Goal: Use online tool/utility: Utilize a website feature to perform a specific function

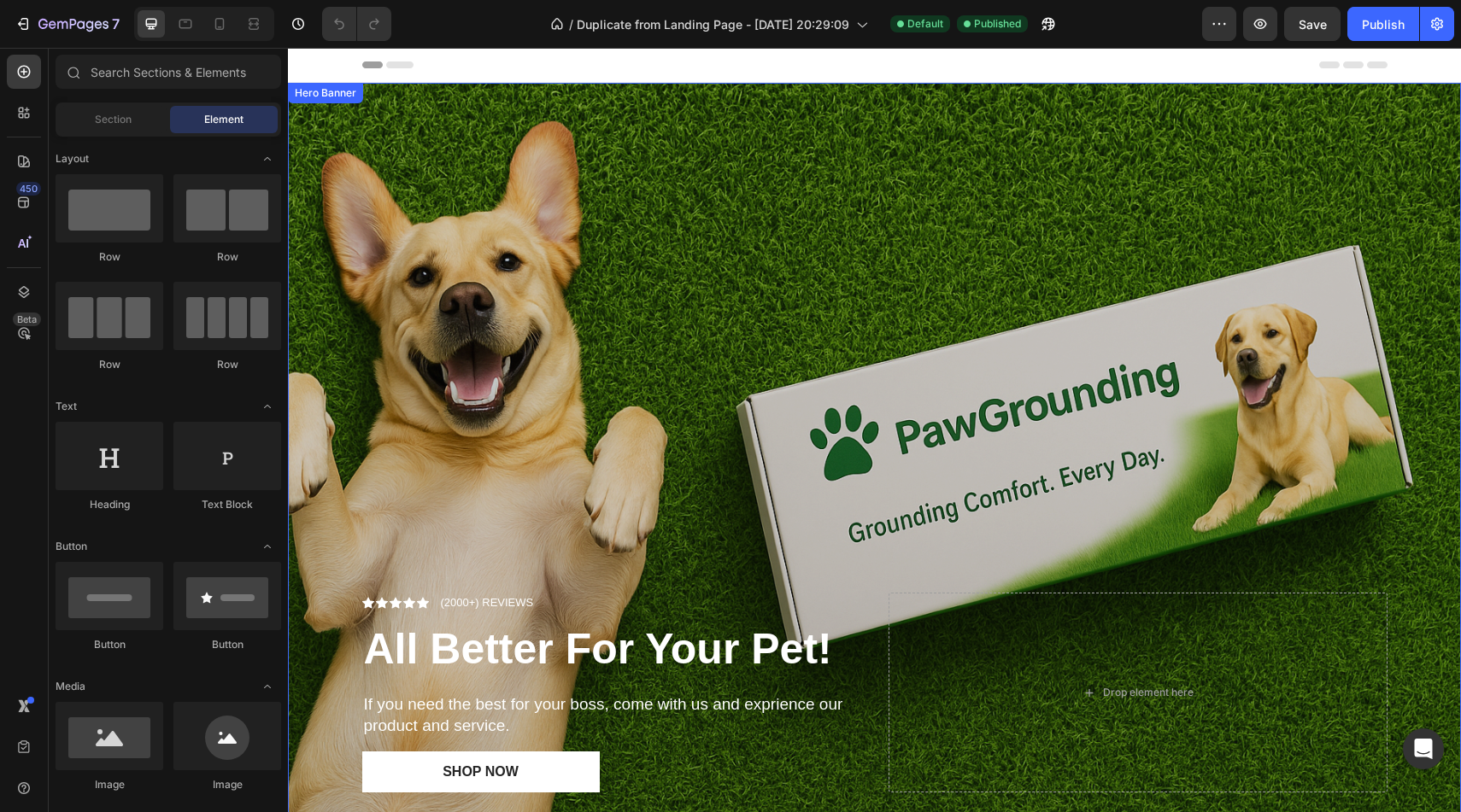
click at [887, 278] on div "Overlay" at bounding box center [874, 473] width 1173 height 781
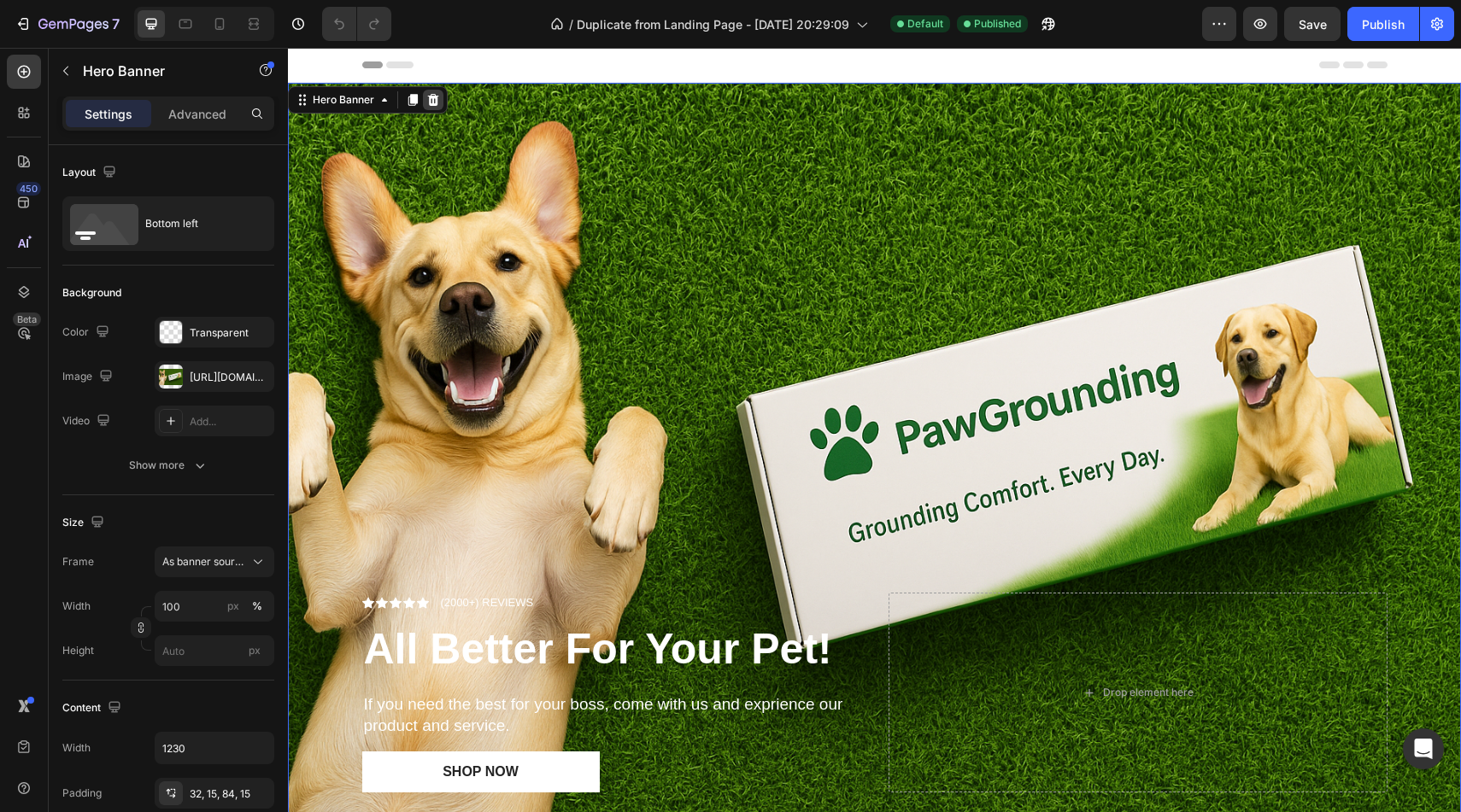
click at [441, 96] on div at bounding box center [433, 99] width 21 height 21
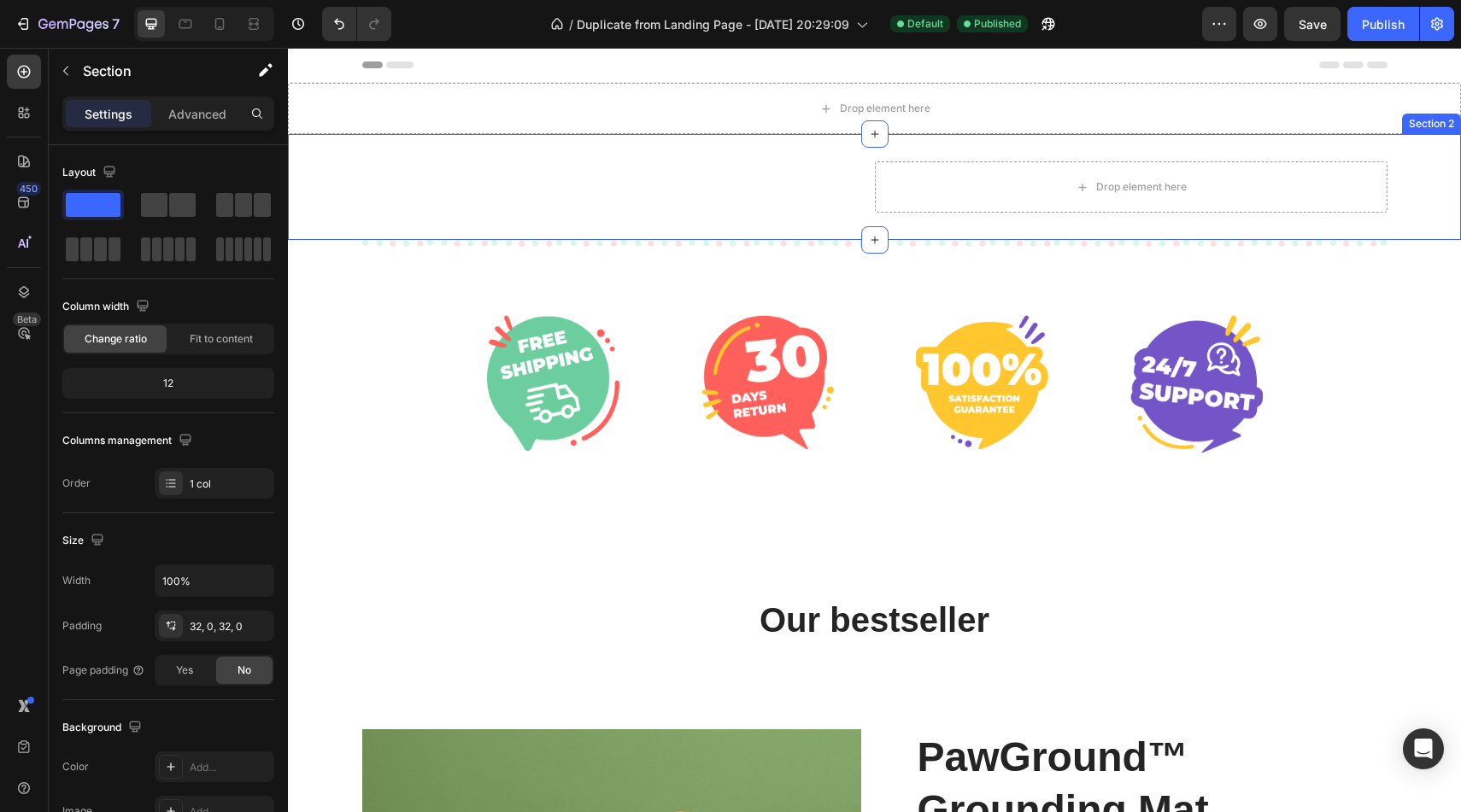
click at [349, 190] on div "Image (P) Images & Gallery PawGround™ Grounding Mat (P) Title $79.99 (P) Price …" at bounding box center [874, 188] width 1173 height 52
click at [1449, 115] on icon at bounding box center [1446, 118] width 11 height 12
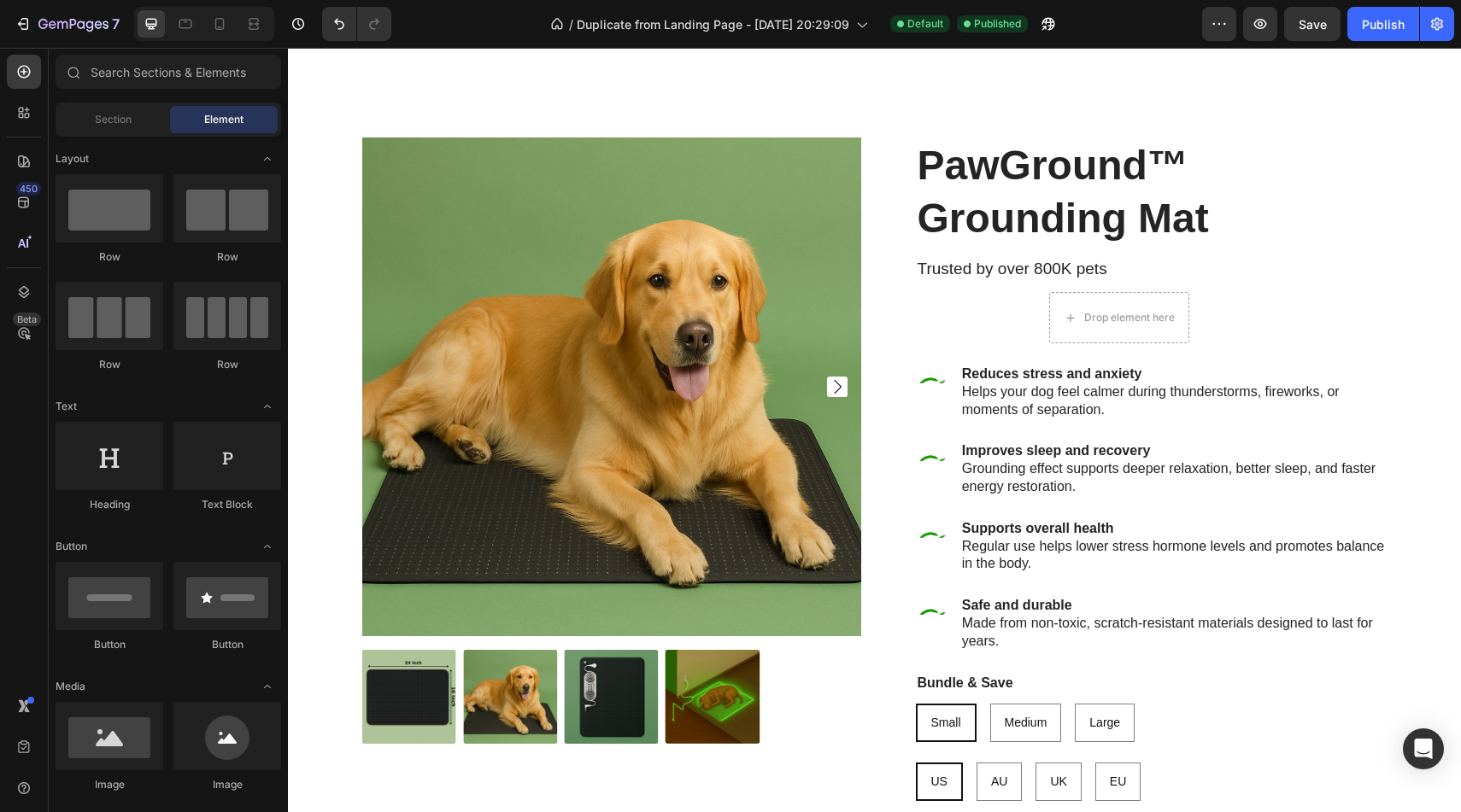
scroll to position [475, 0]
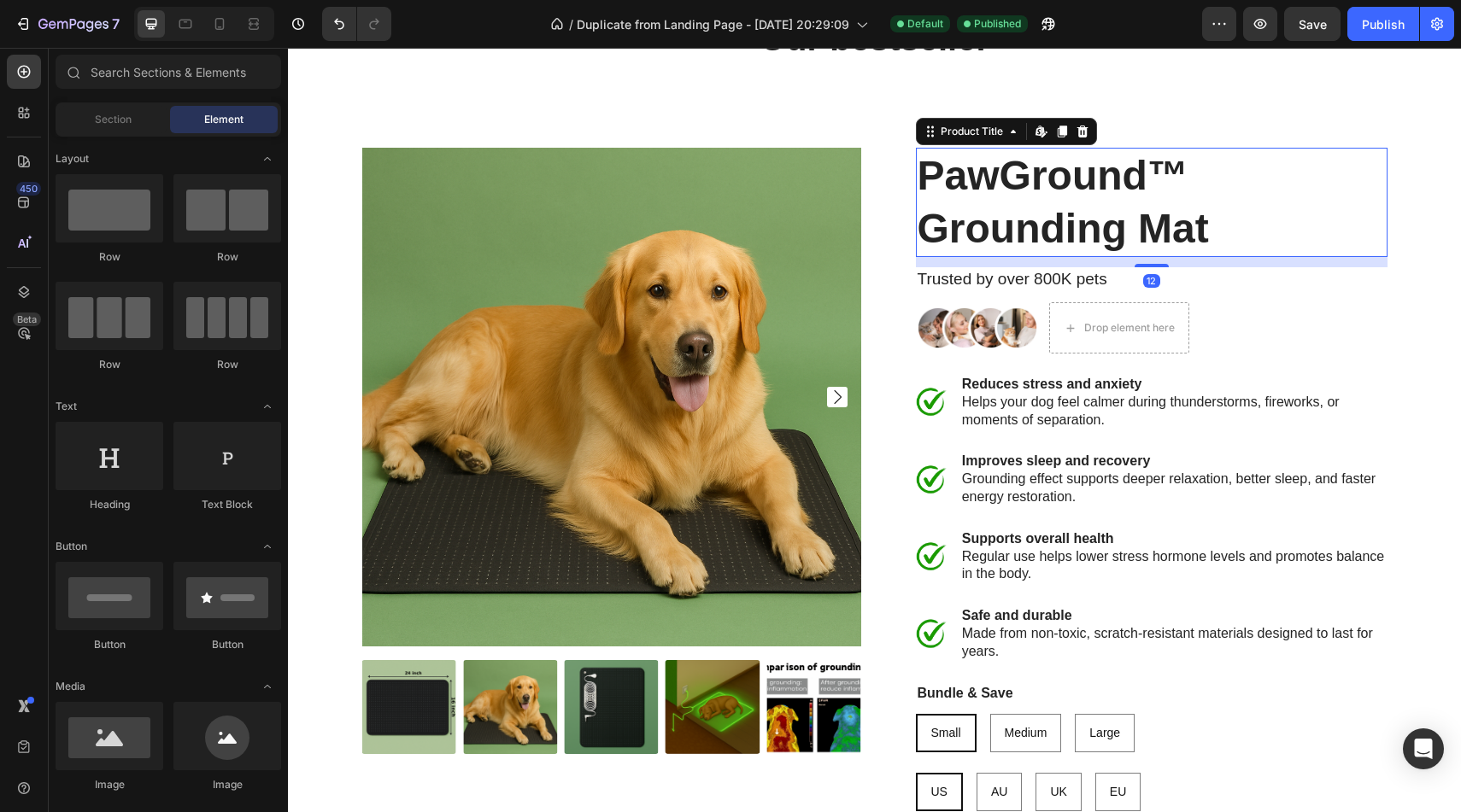
click at [1317, 183] on h1 "PawGround™ Grounding Mat" at bounding box center [1151, 203] width 472 height 110
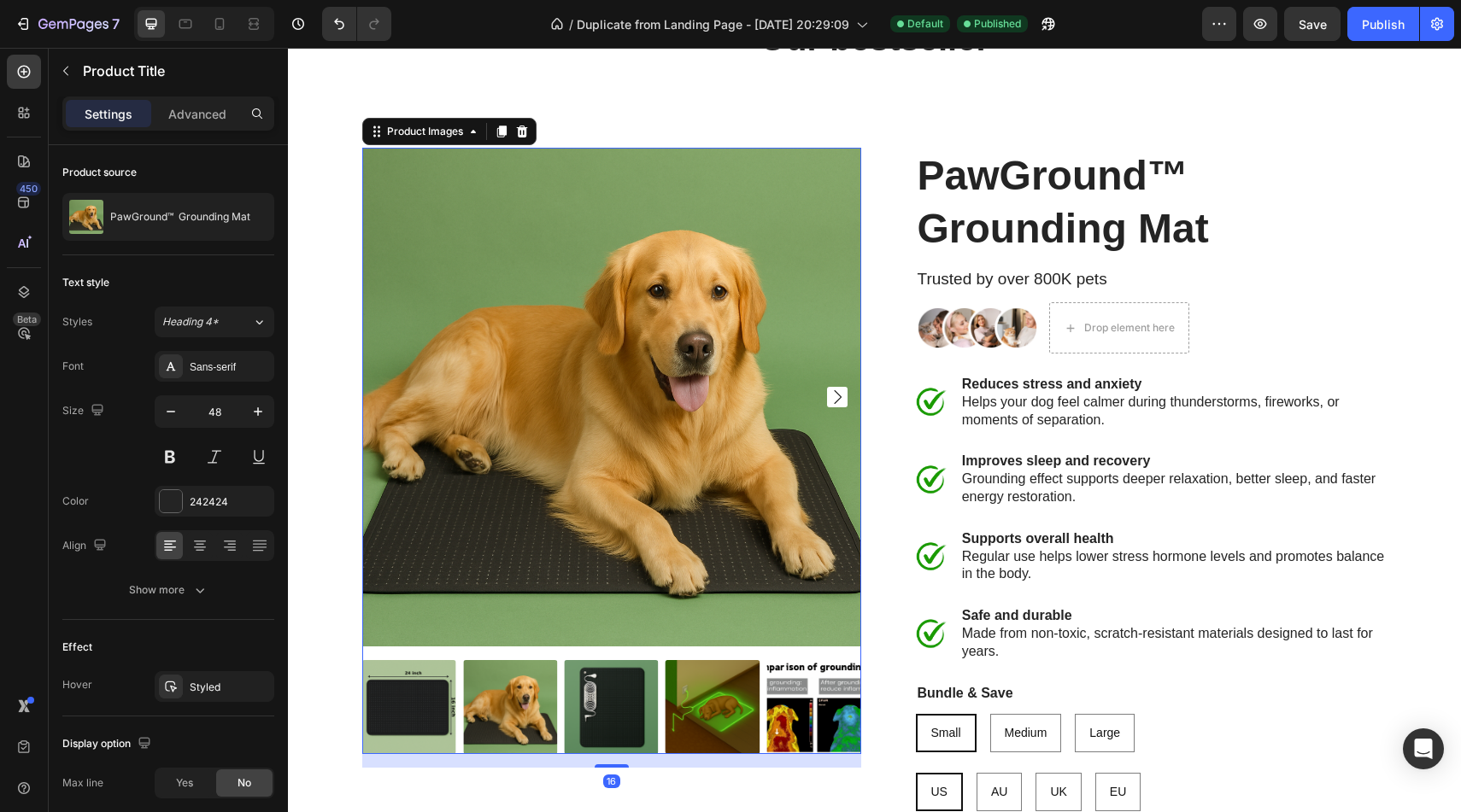
click at [744, 267] on img at bounding box center [612, 397] width 499 height 498
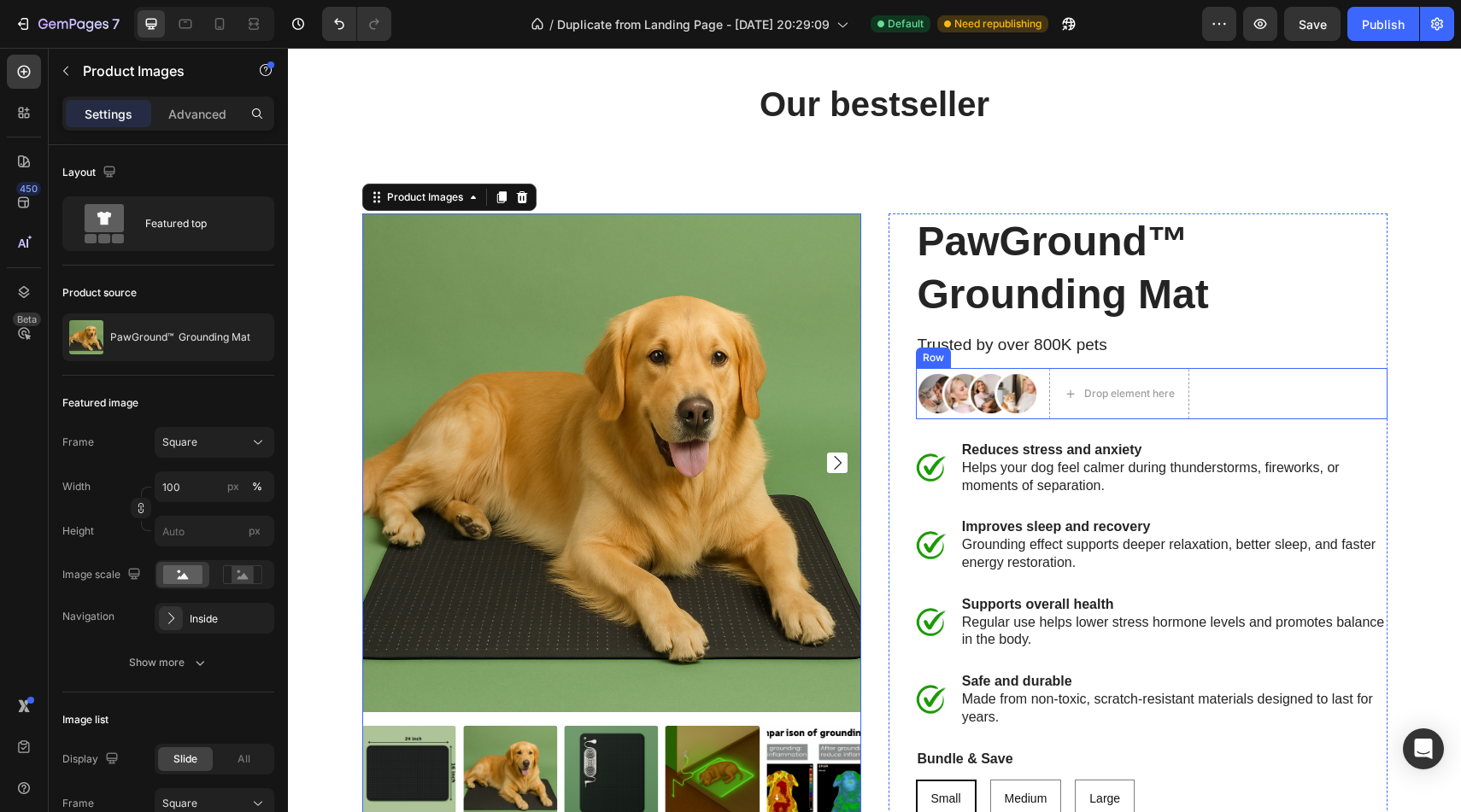
scroll to position [369, 0]
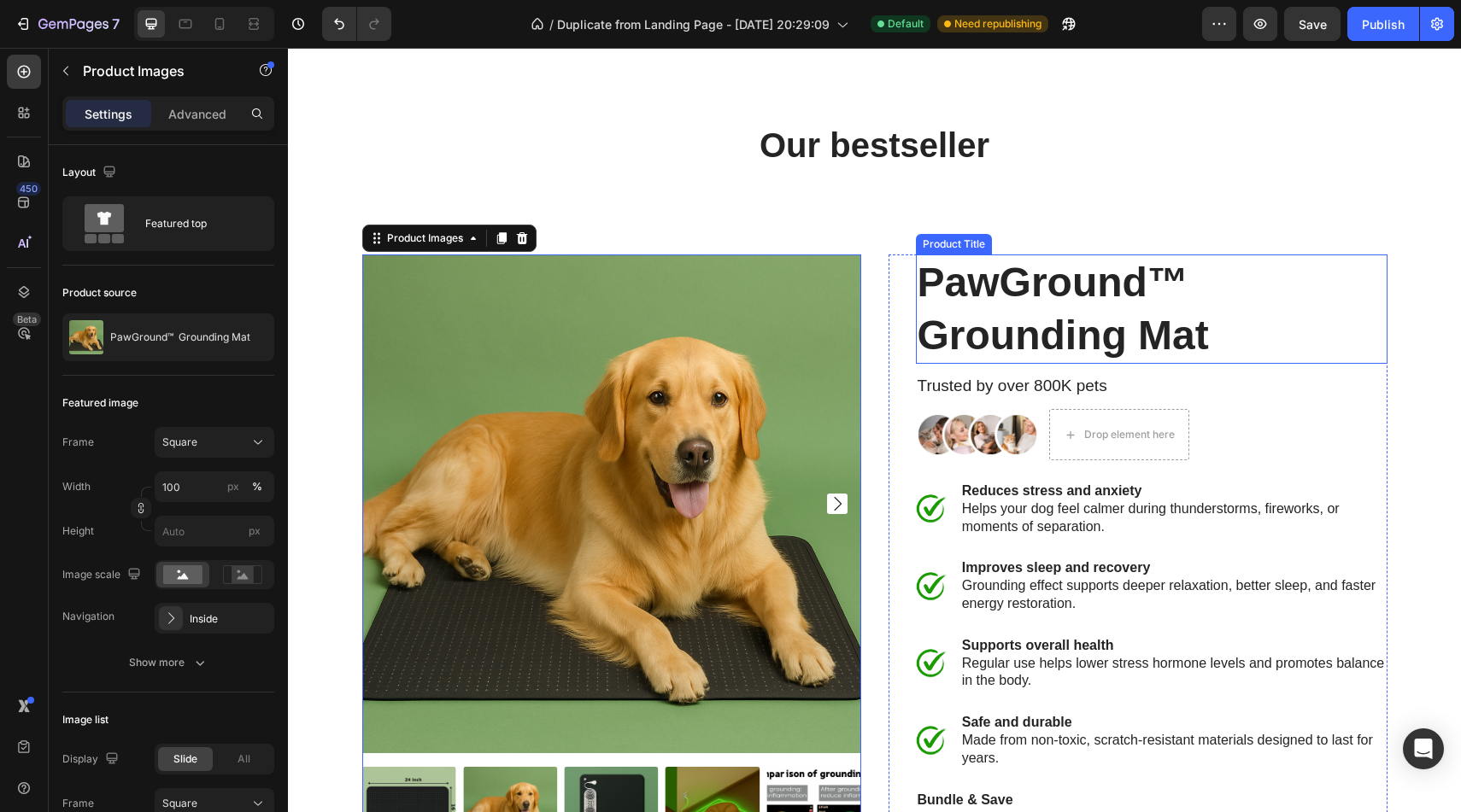
click at [1374, 153] on h2 "Our bestseller" at bounding box center [874, 145] width 1147 height 48
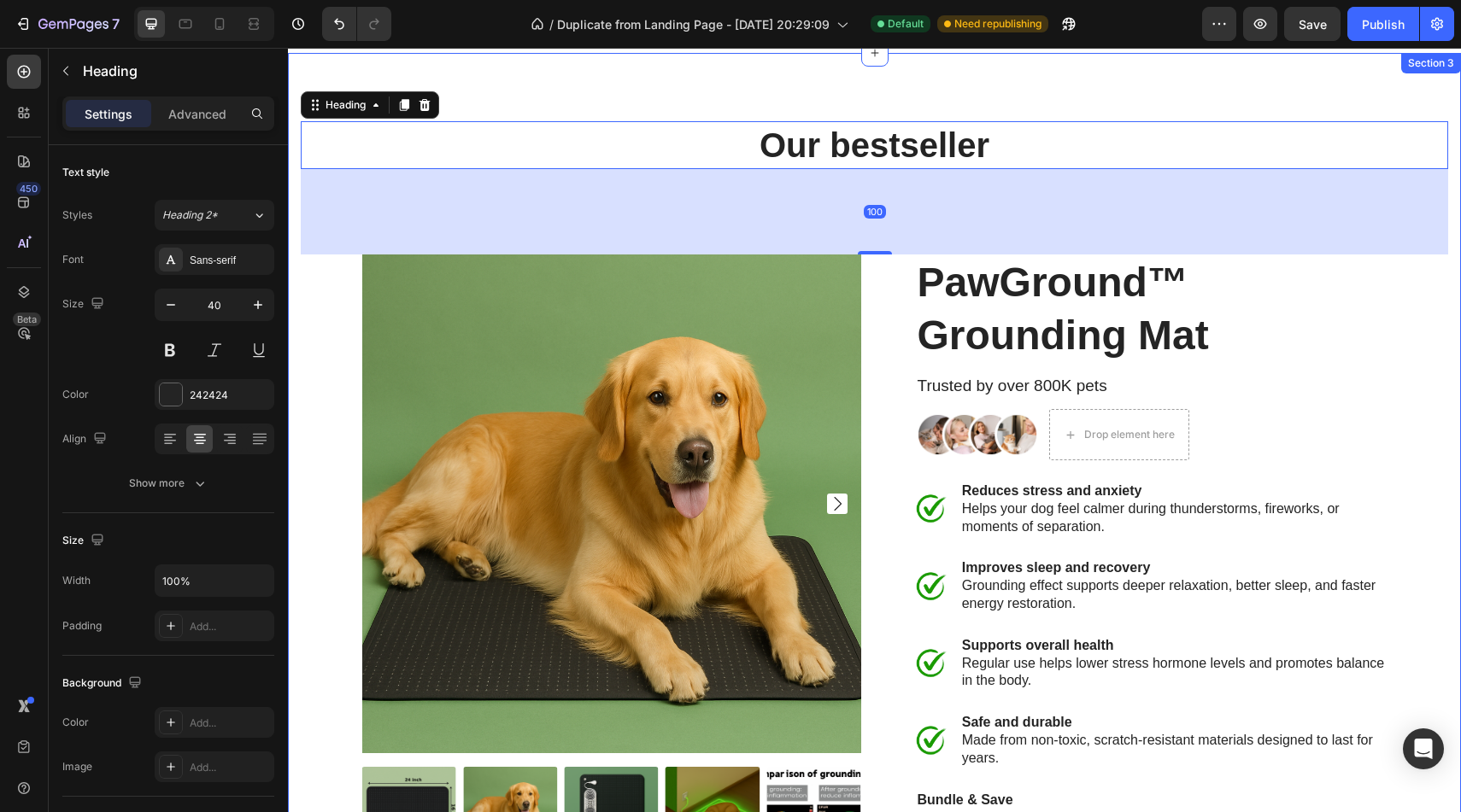
click at [1363, 76] on div "Our bestseller Heading 100 Product Images PawGround™ Grounding Mat Product Titl…" at bounding box center [874, 576] width 1173 height 1046
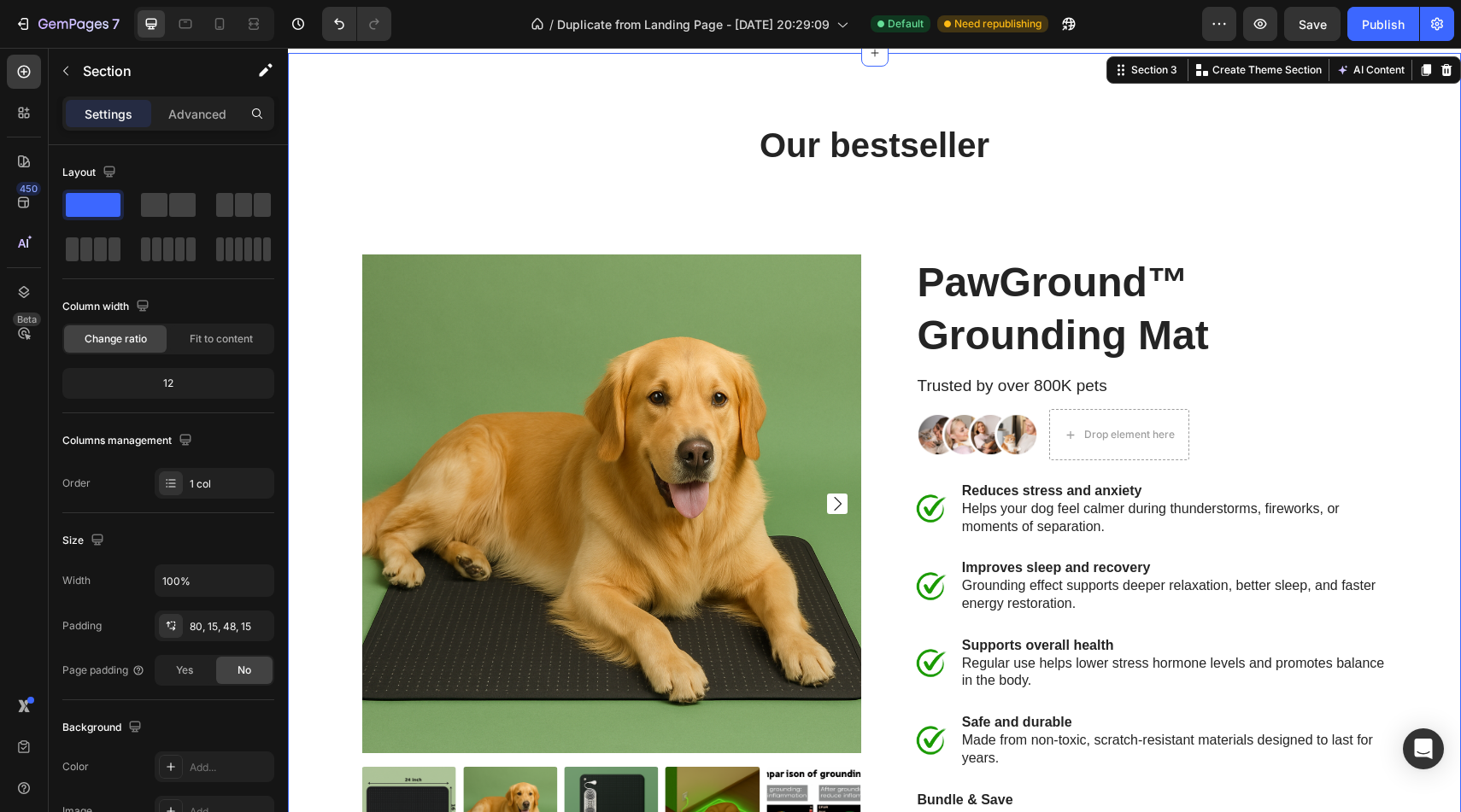
click at [1344, 107] on div "Our bestseller Heading Product Images PawGround™ Grounding Mat Product Title Tr…" at bounding box center [874, 576] width 1173 height 1046
click at [1305, 211] on div "Our bestseller Heading Product Images PawGround™ Grounding Mat Product Title Tr…" at bounding box center [874, 590] width 1147 height 937
click at [1236, 245] on div "Our bestseller Heading Product Images PawGround™ Grounding Mat Product Title Tr…" at bounding box center [874, 590] width 1147 height 937
click at [1188, 159] on h2 "Our bestseller" at bounding box center [874, 145] width 1147 height 48
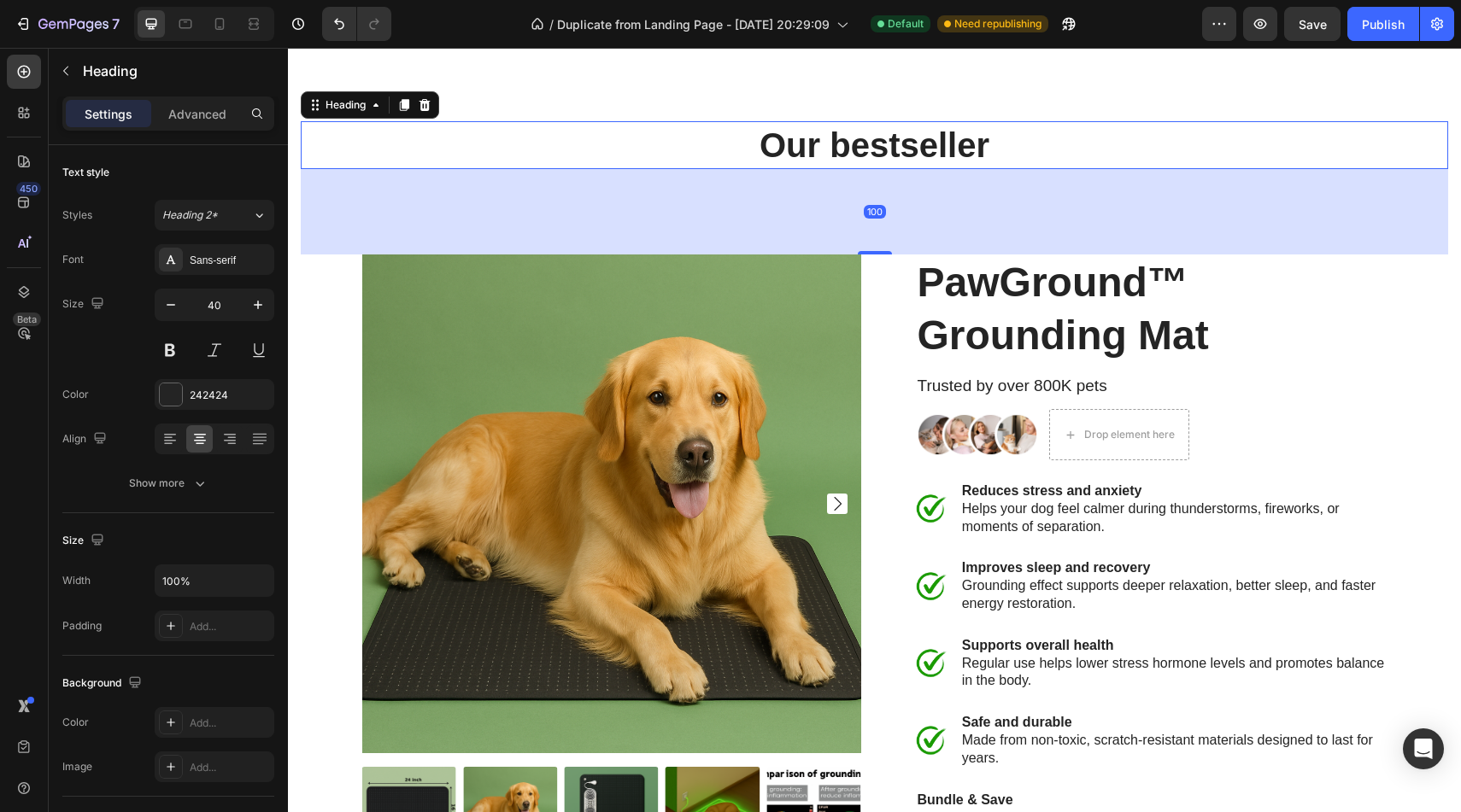
click at [1164, 202] on div "100" at bounding box center [874, 211] width 1147 height 85
click at [427, 106] on icon at bounding box center [424, 104] width 11 height 12
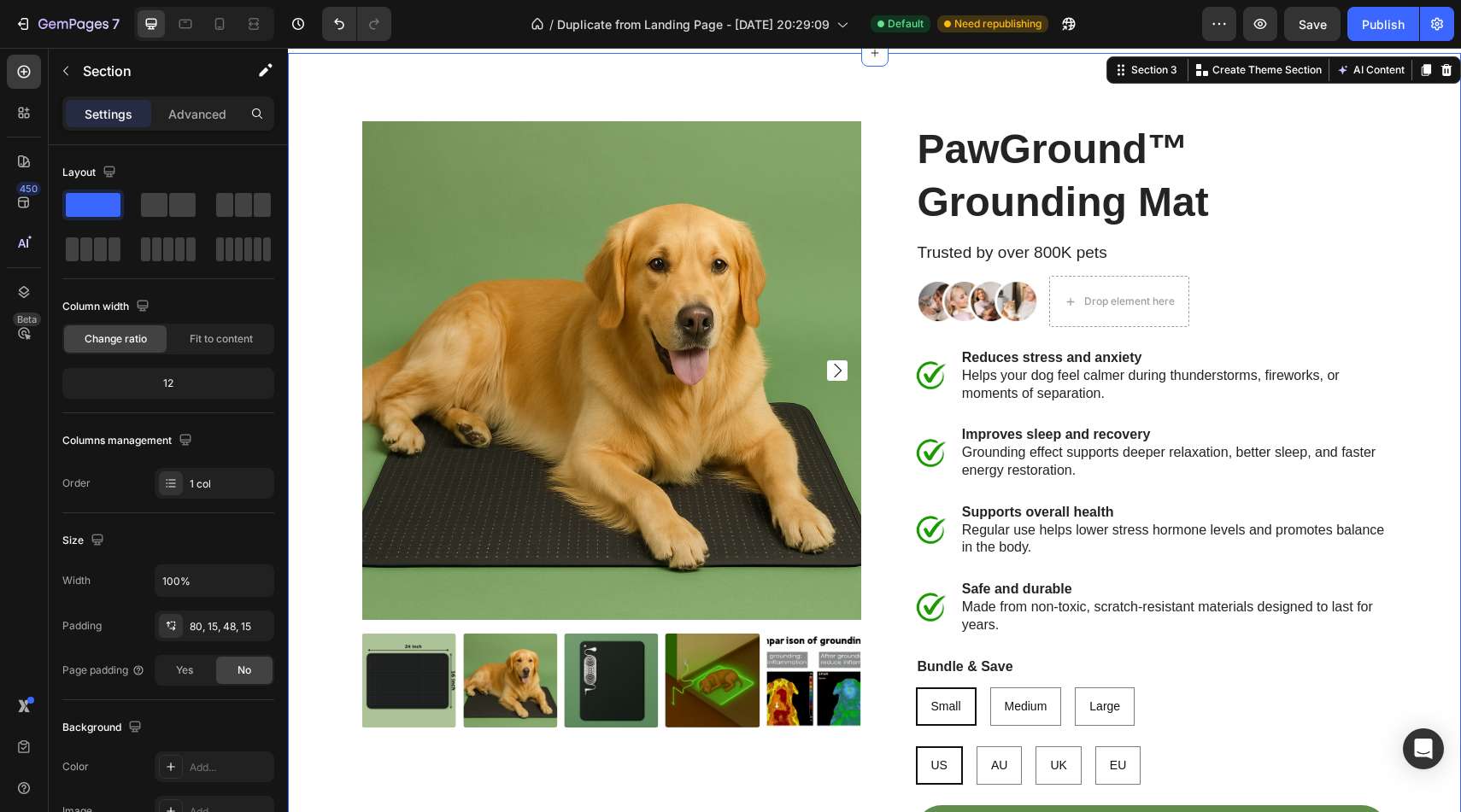
click at [449, 106] on div "Product Images PawGround™ Grounding Mat Product Title Trusted by over 800K pets…" at bounding box center [874, 509] width 1173 height 913
click at [1447, 68] on icon at bounding box center [1446, 69] width 11 height 12
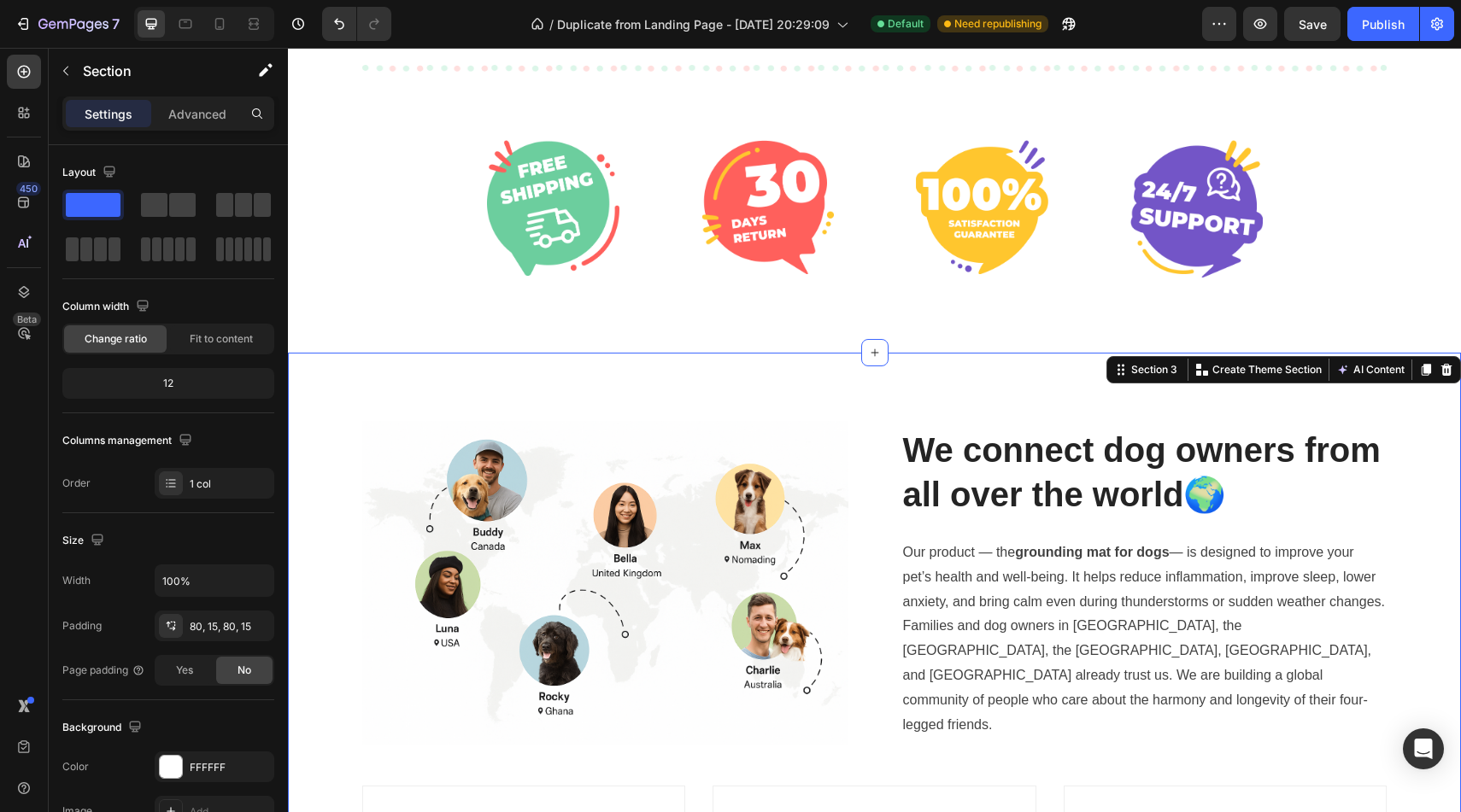
scroll to position [59, 0]
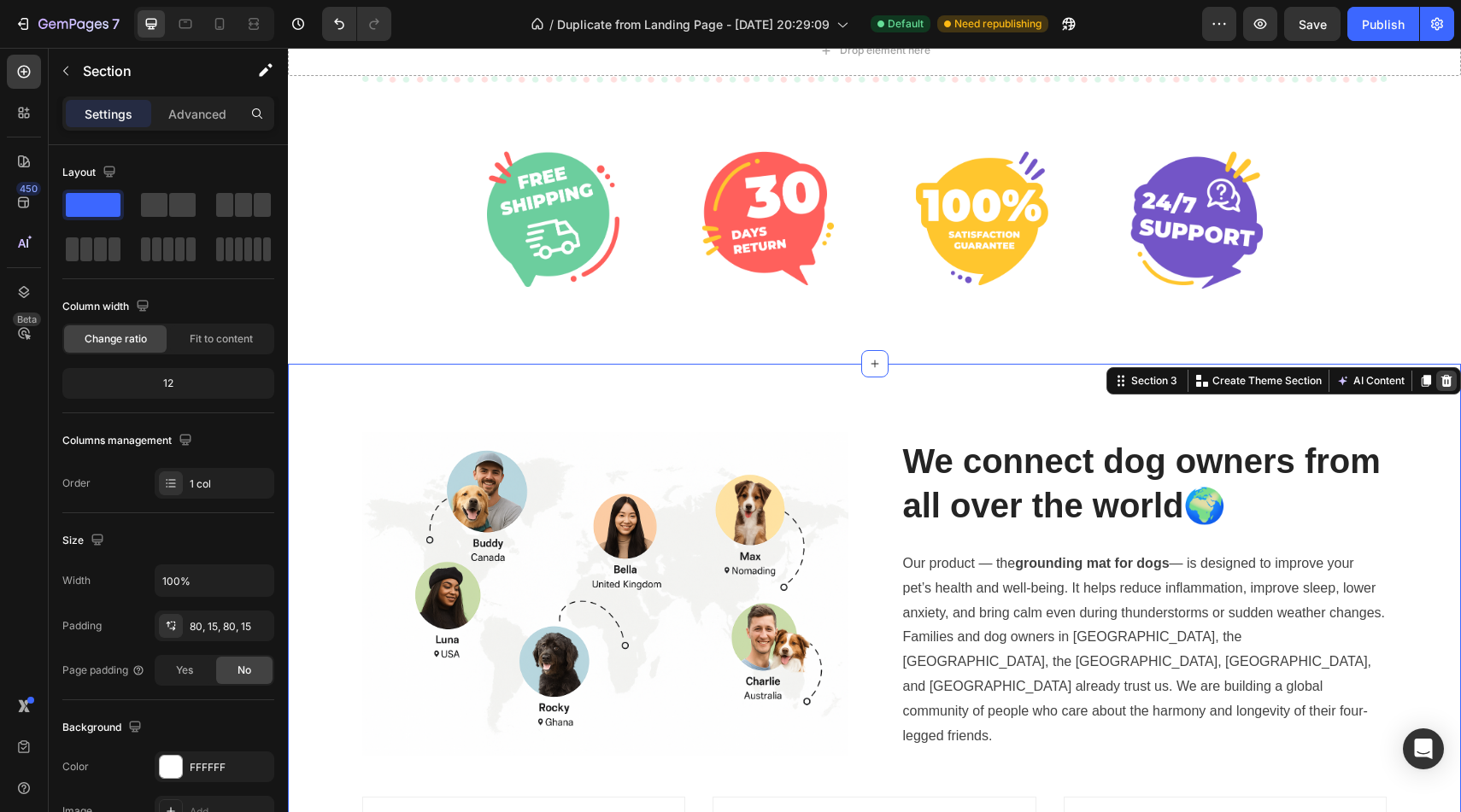
click at [1444, 376] on icon at bounding box center [1446, 380] width 11 height 12
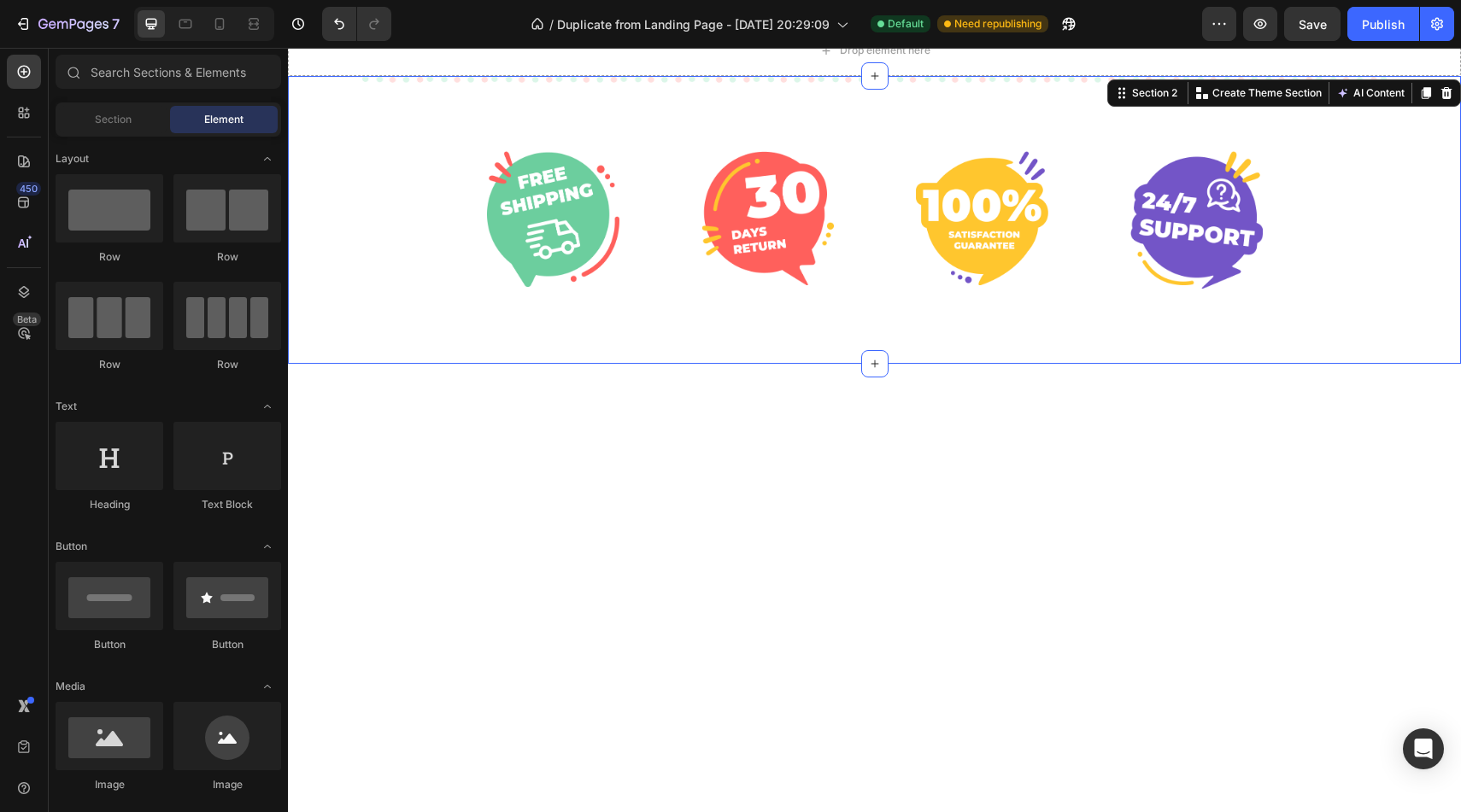
click at [1403, 266] on div "Image Image Image Image Row Row" at bounding box center [874, 220] width 1147 height 288
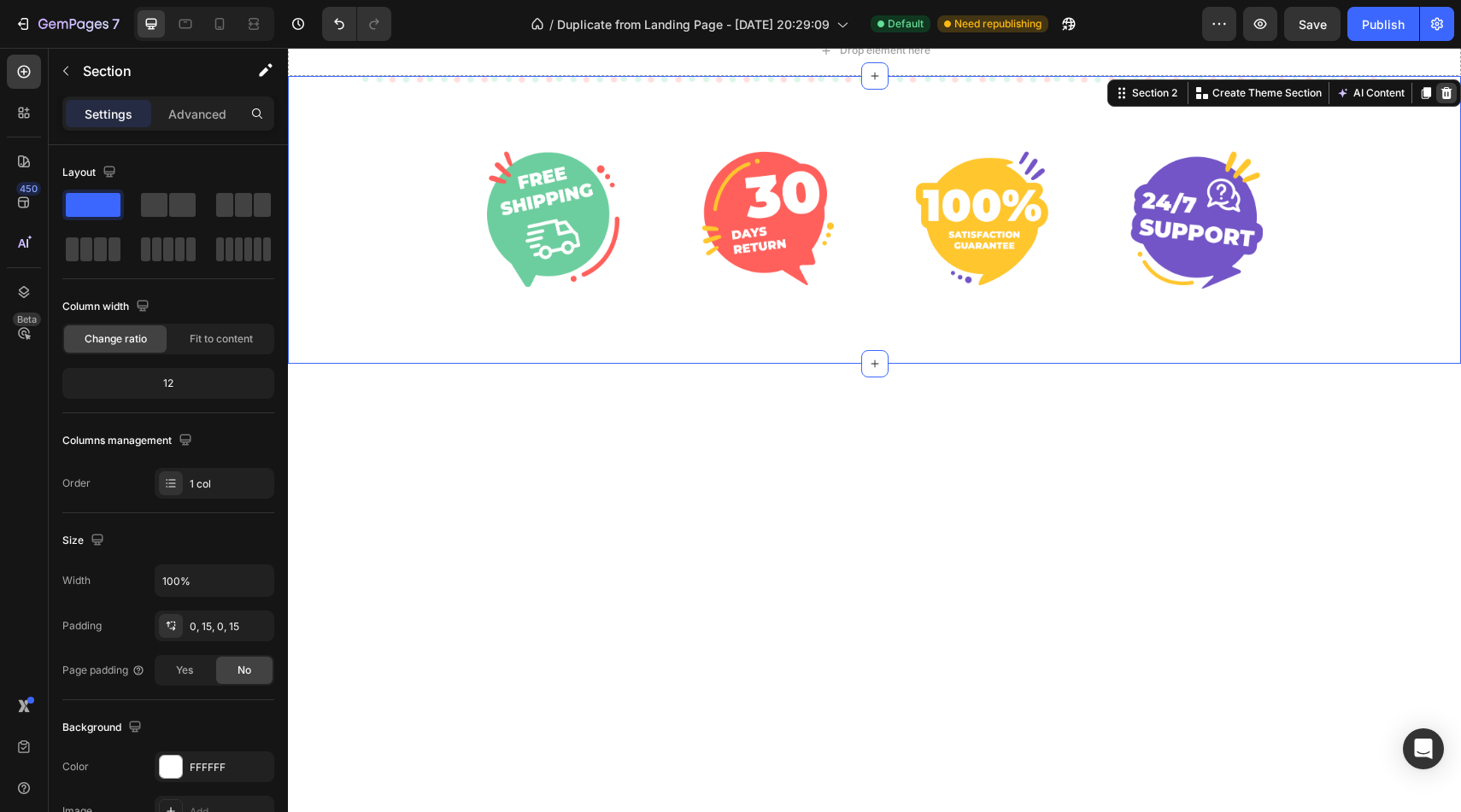
click at [1454, 101] on div at bounding box center [1446, 92] width 21 height 21
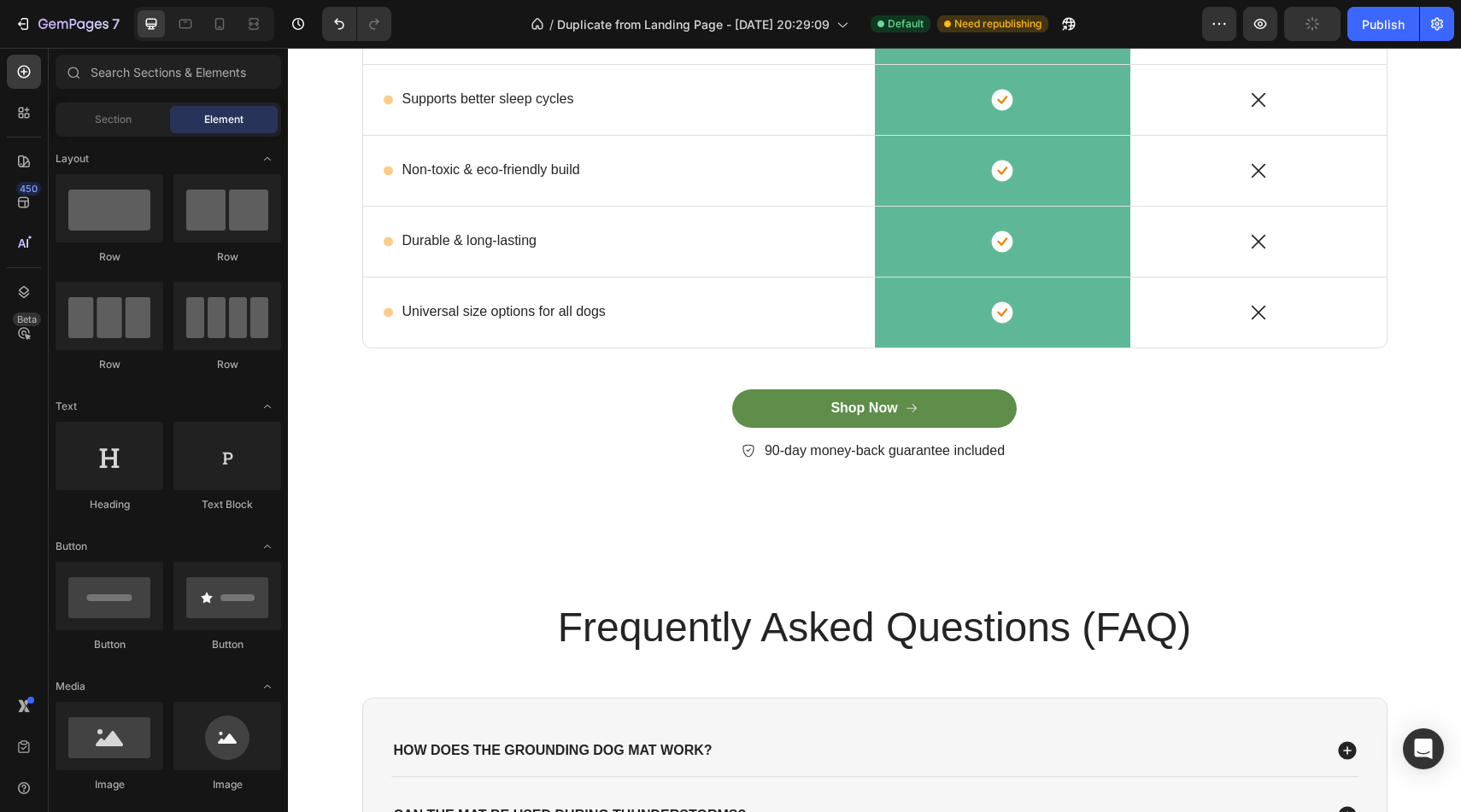
scroll to position [459, 0]
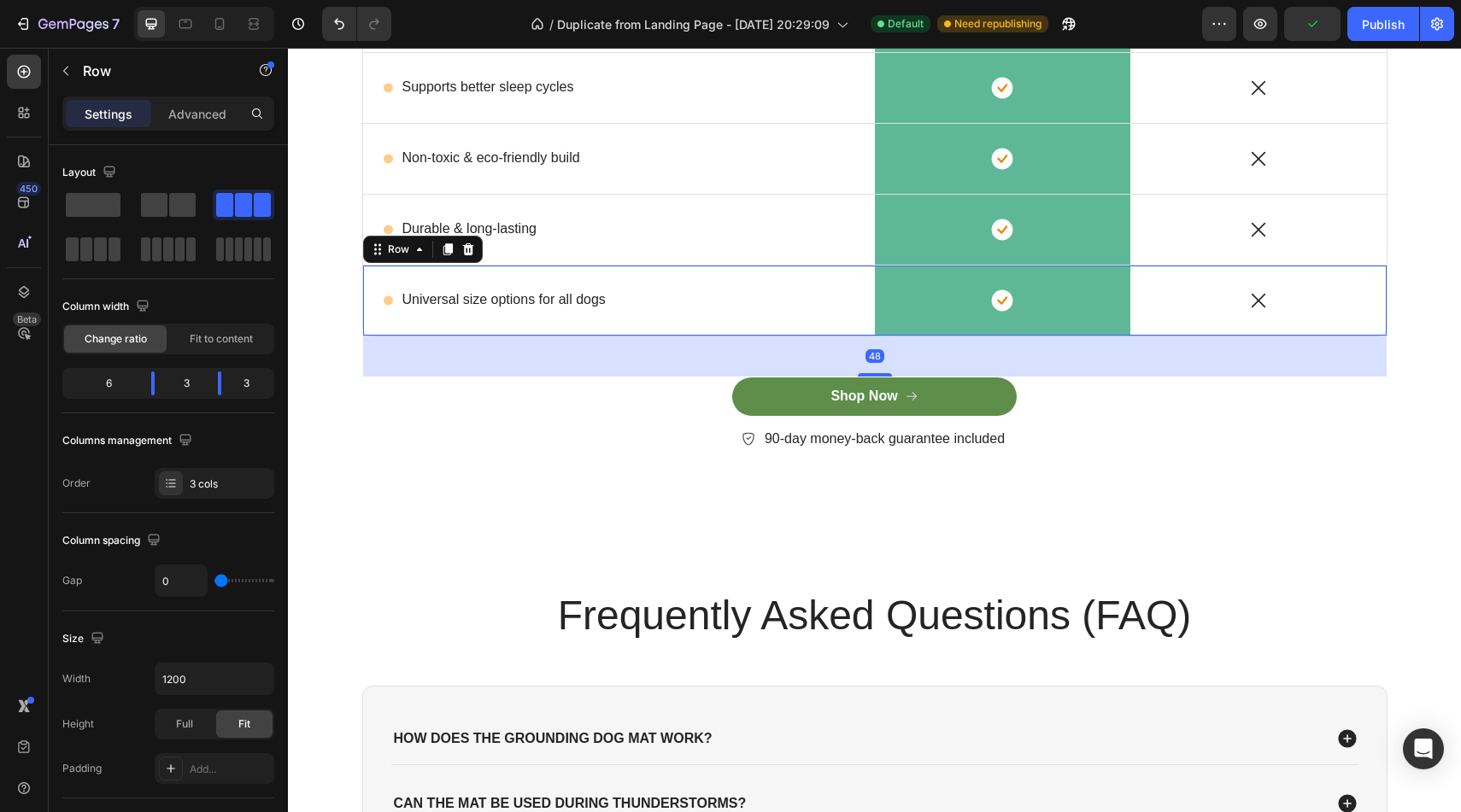
click at [1369, 326] on div "Icon" at bounding box center [1258, 301] width 256 height 70
click at [1410, 297] on div "Why choose our Grounding Dog Mat? Give your furry friend peace of mind, comfort…" at bounding box center [874, 111] width 1147 height 736
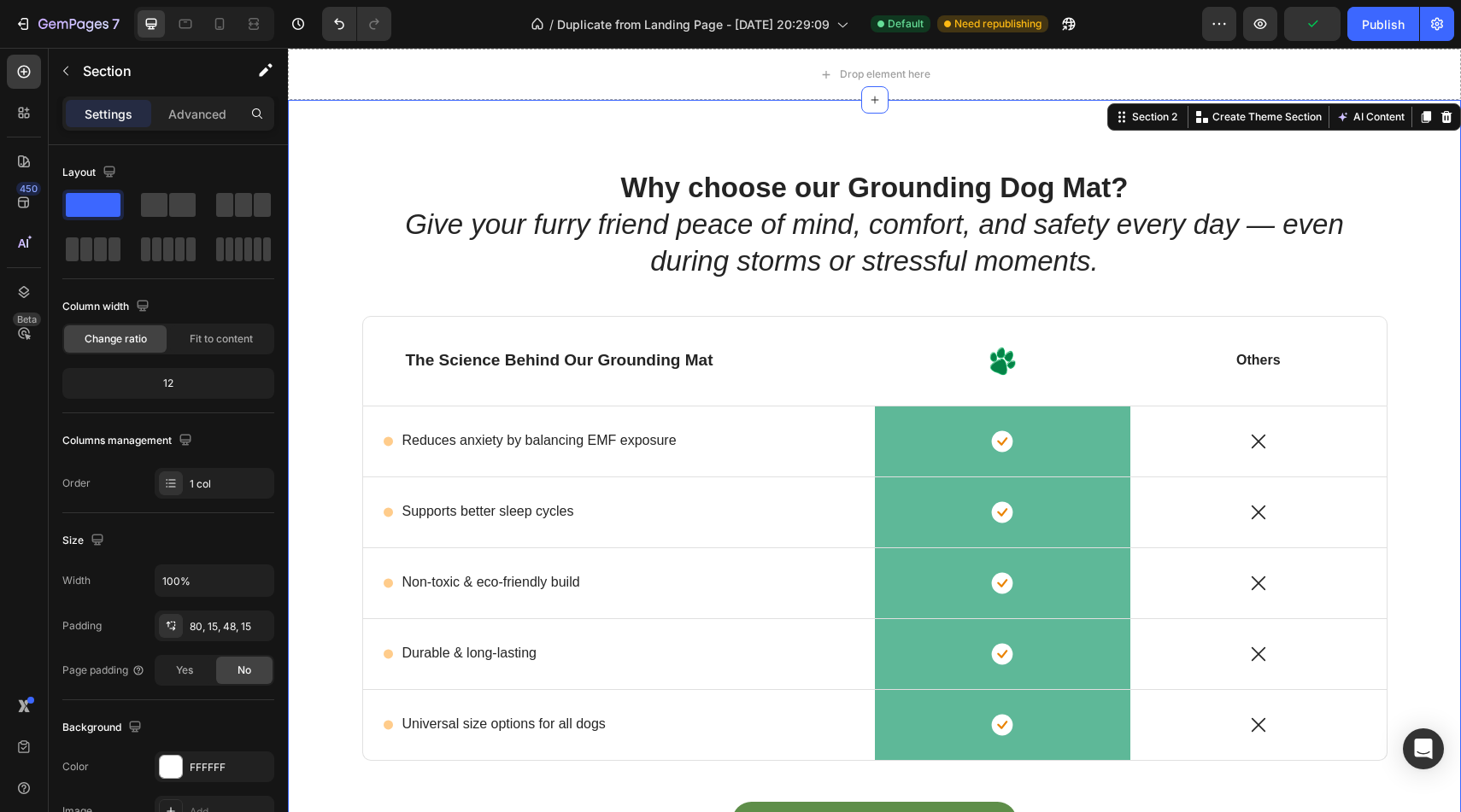
scroll to position [13, 0]
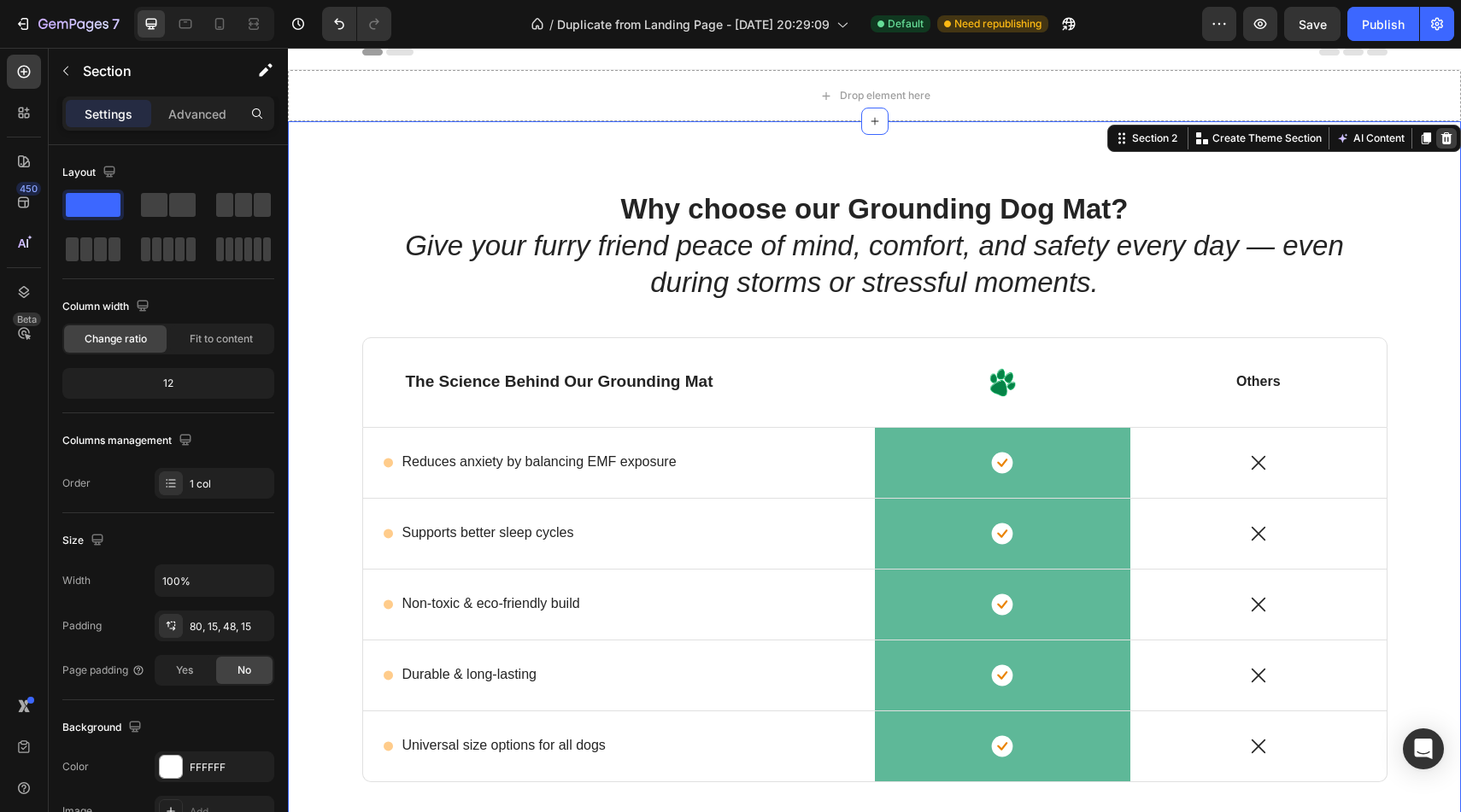
click at [1447, 148] on div at bounding box center [1446, 138] width 21 height 21
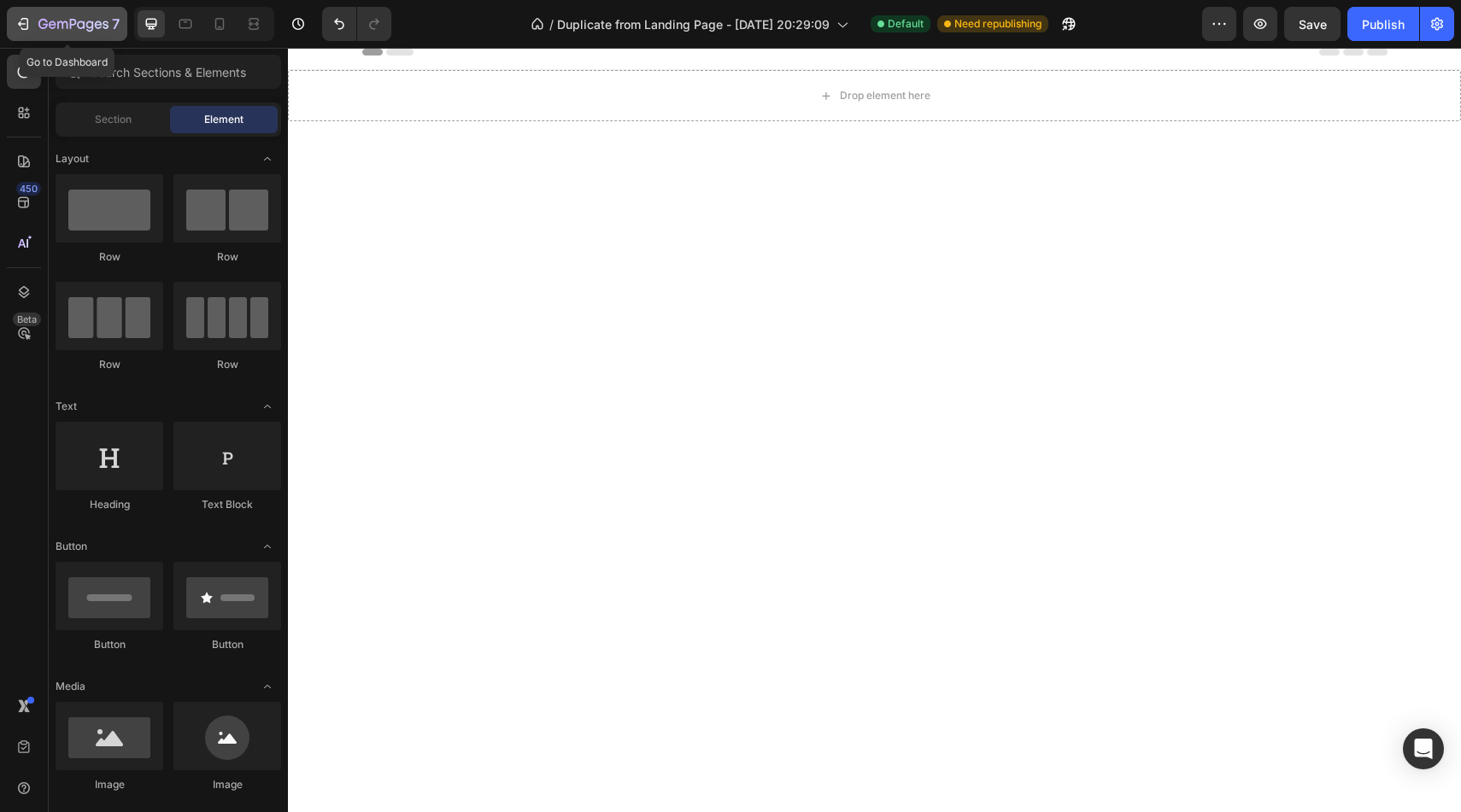
click at [10, 32] on button "7" at bounding box center [67, 24] width 120 height 34
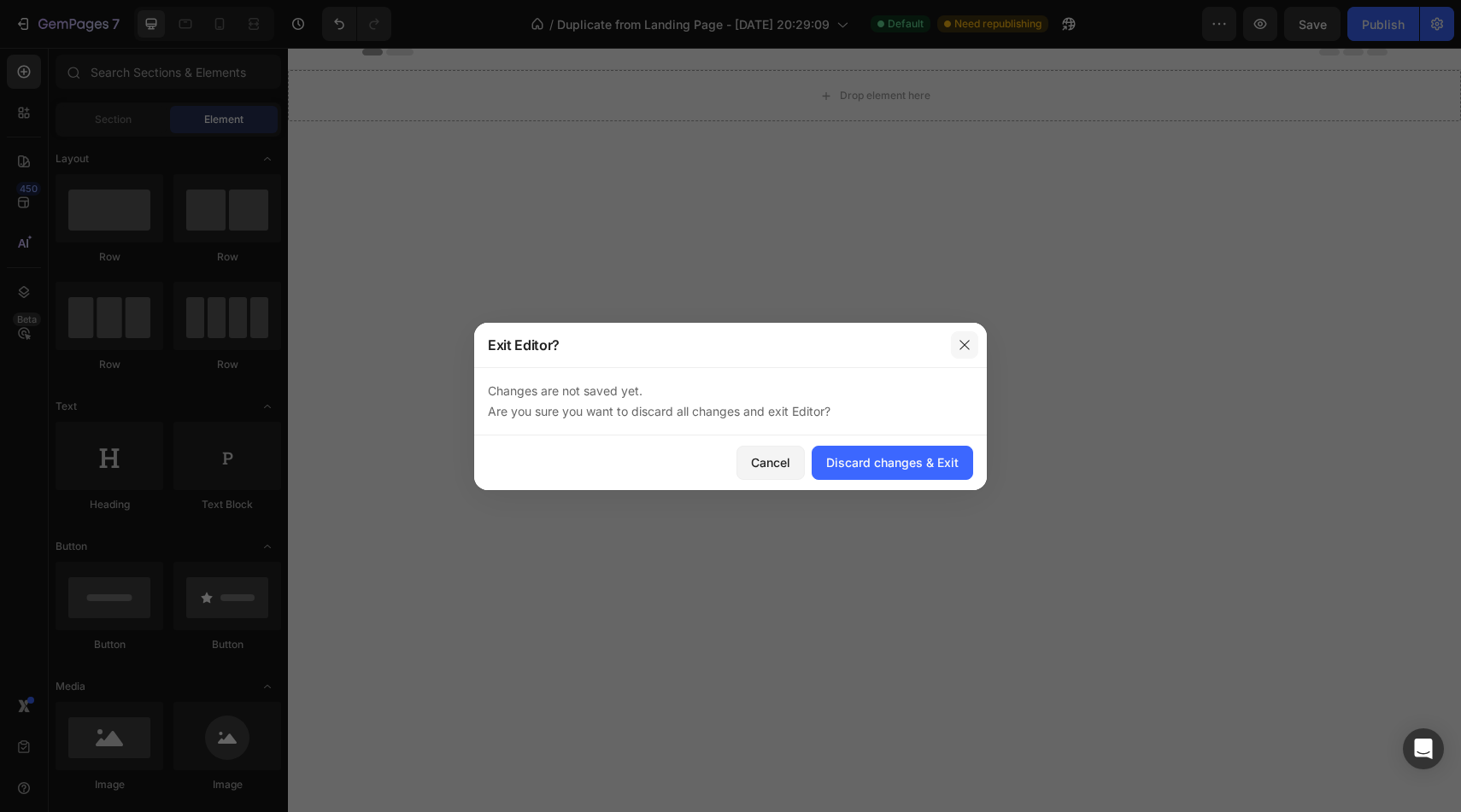
click at [953, 342] on button "button" at bounding box center [965, 345] width 28 height 28
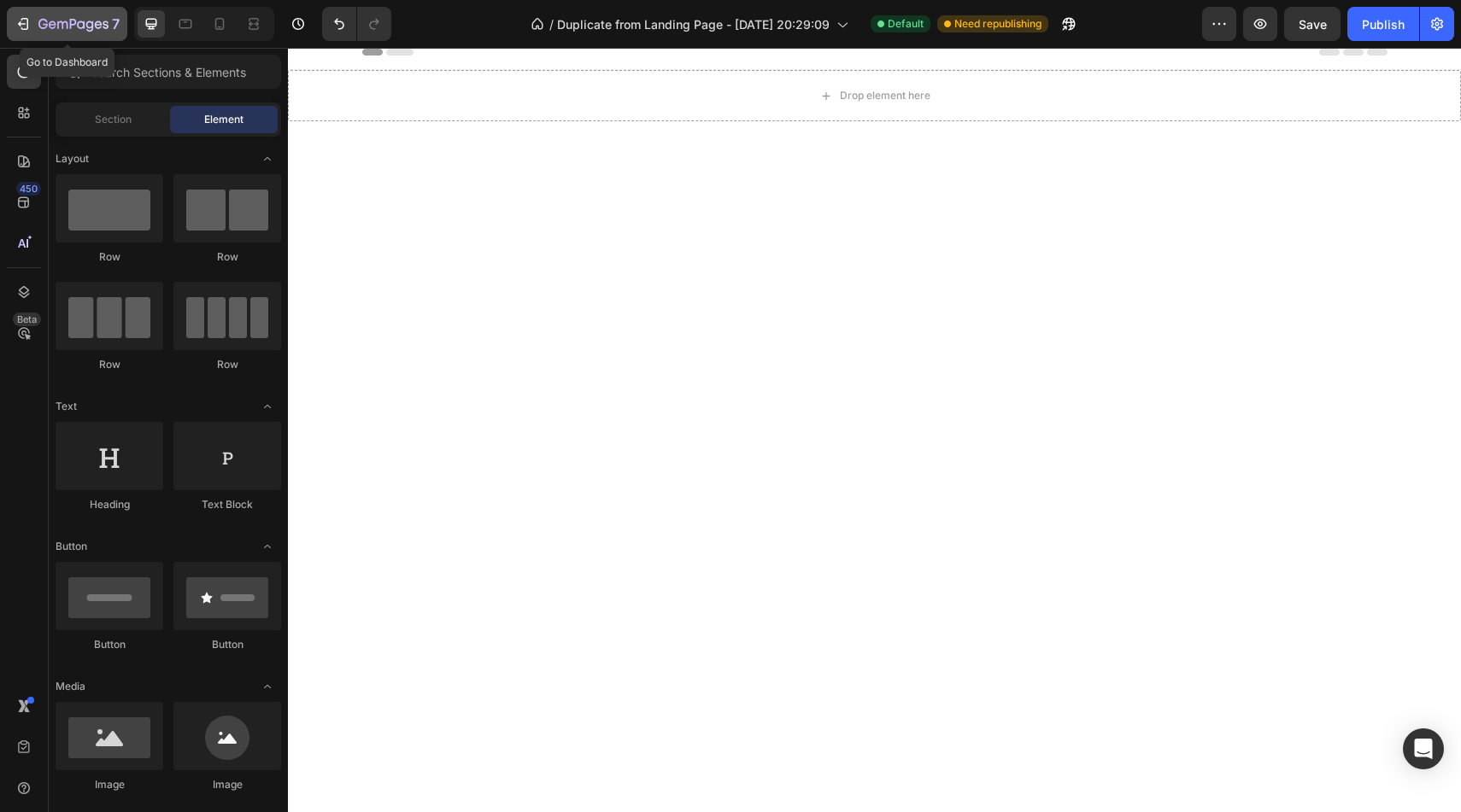
click at [15, 27] on icon "button" at bounding box center [23, 23] width 17 height 17
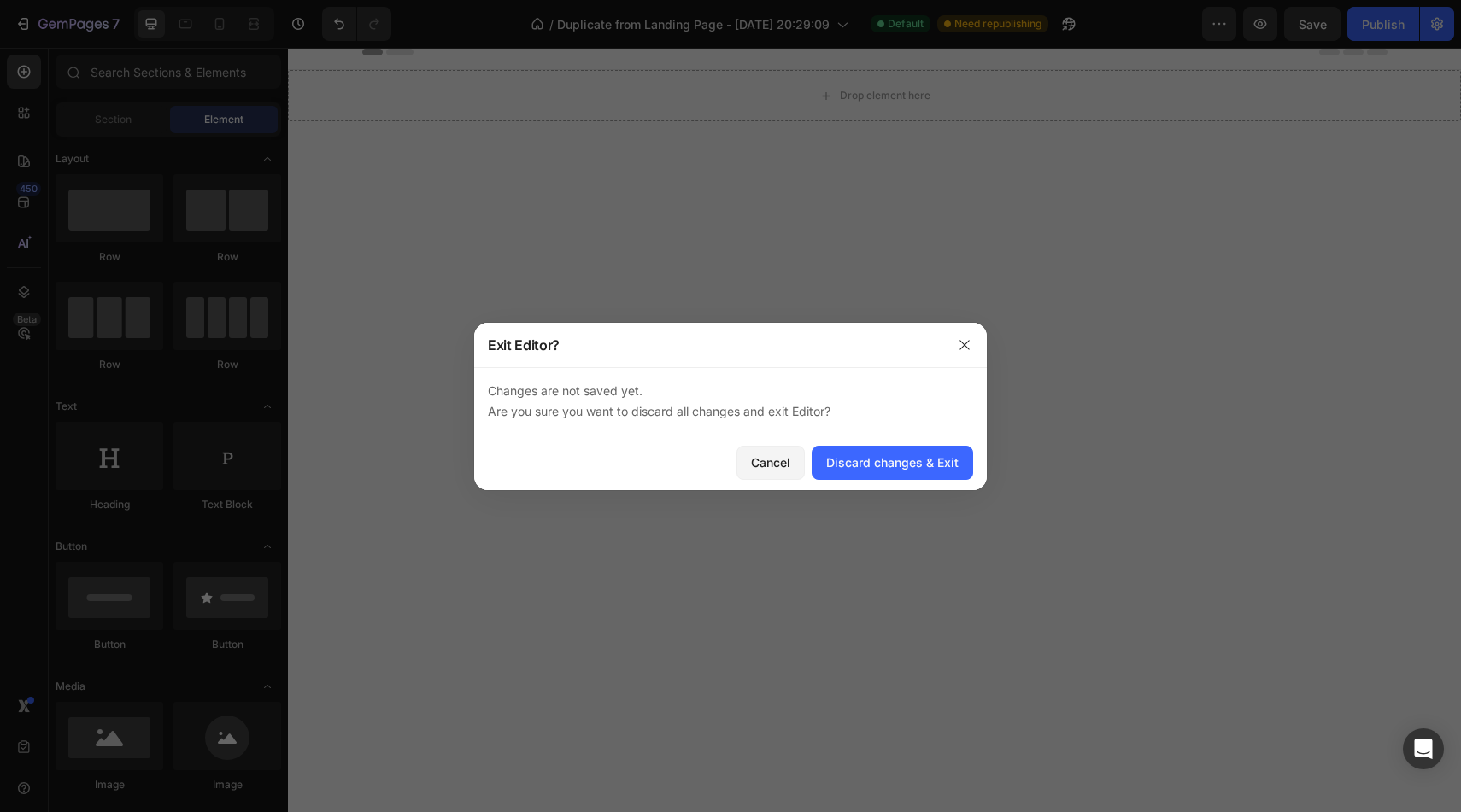
click at [858, 479] on div "Cancel Discard changes & Exit" at bounding box center [730, 463] width 512 height 55
click at [868, 470] on div "Discard changes & Exit" at bounding box center [892, 463] width 132 height 18
